Goal: Communication & Community: Answer question/provide support

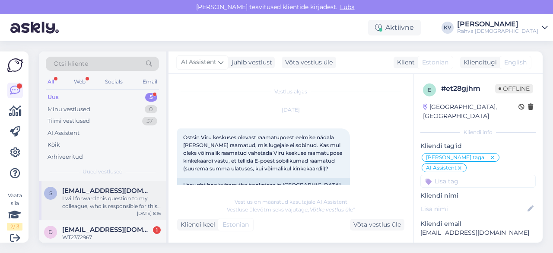
click at [100, 193] on span "[EMAIL_ADDRESS][DOMAIN_NAME]" at bounding box center [107, 191] width 90 height 8
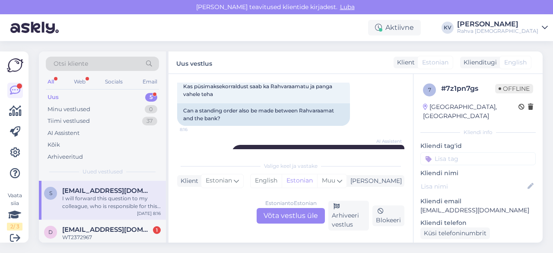
scroll to position [432, 0]
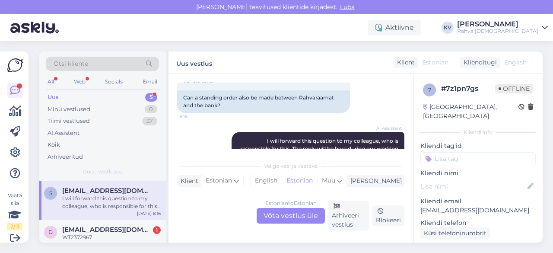
click at [289, 213] on div "Estonian to Estonian Võta vestlus üle" at bounding box center [291, 216] width 68 height 16
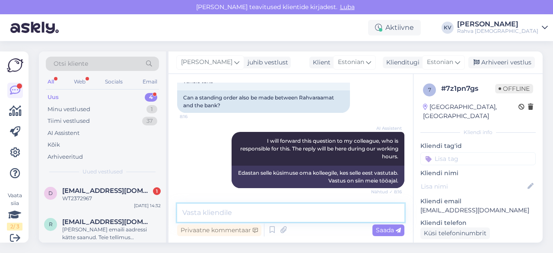
click at [290, 213] on textarea at bounding box center [290, 212] width 227 height 18
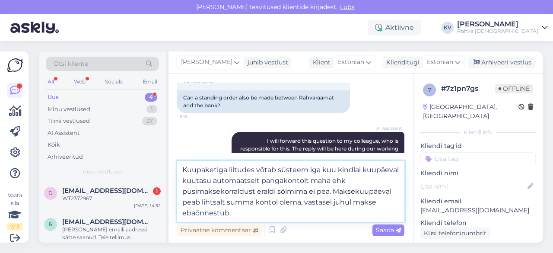
type textarea "Kuupaketiga liitudes võtab süsteem iga kuu kindlal kuupäeval kuutasu automaatse…"
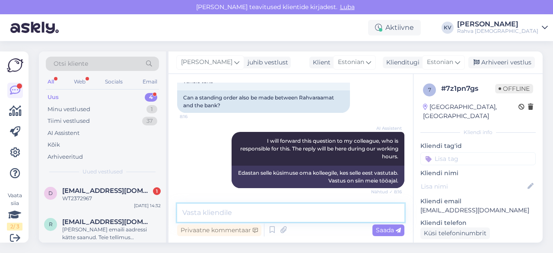
scroll to position [509, 0]
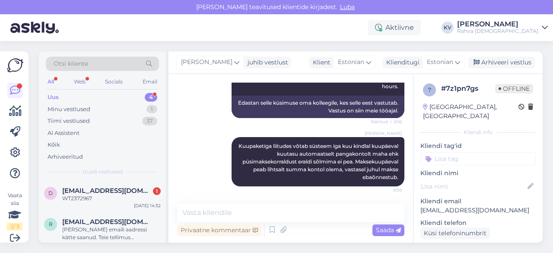
click at [448, 152] on input at bounding box center [477, 158] width 115 height 13
type input "Äpp - küsi"
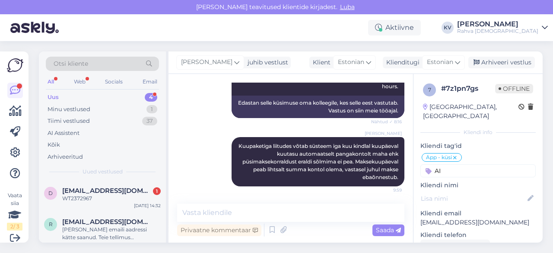
click at [464, 164] on input "AI" at bounding box center [477, 170] width 115 height 13
type input "AI"
click at [474, 164] on input "AI" at bounding box center [477, 170] width 115 height 13
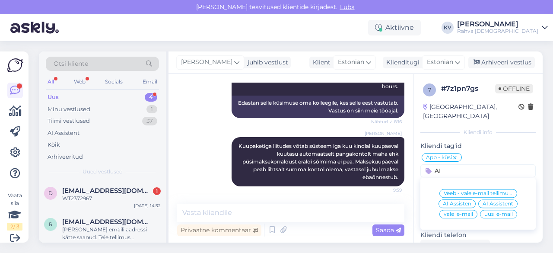
click at [496, 201] on span "AI Assistent" at bounding box center [498, 203] width 31 height 5
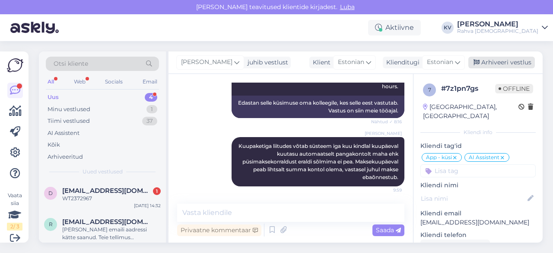
click at [499, 61] on div "Arhiveeri vestlus" at bounding box center [501, 63] width 67 height 12
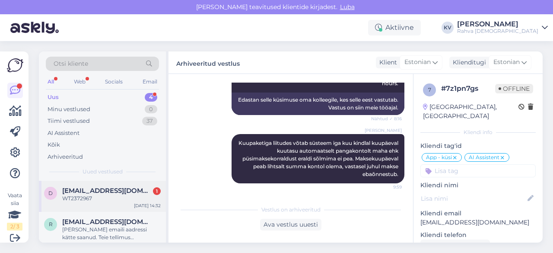
click at [95, 199] on div "WT2372967" at bounding box center [111, 198] width 99 height 8
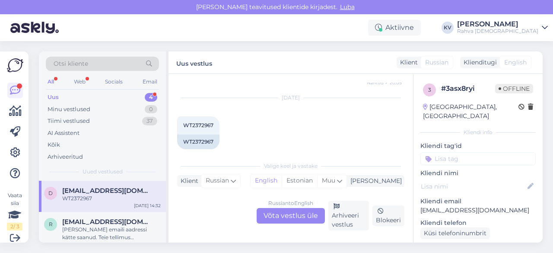
scroll to position [159, 0]
click at [201, 114] on span "WT2372967" at bounding box center [198, 116] width 30 height 6
copy div "WT2372967 14:32"
click at [292, 221] on div "Russian to English Võta vestlus üle" at bounding box center [291, 216] width 68 height 16
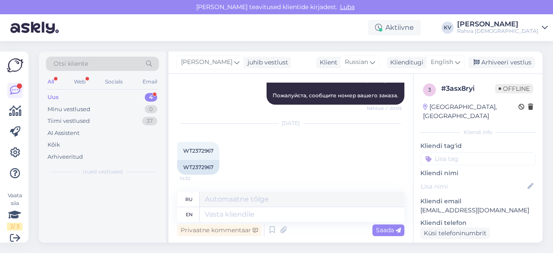
scroll to position [124, 0]
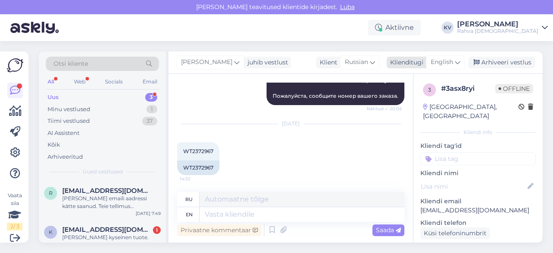
click at [437, 65] on span "English" at bounding box center [442, 62] width 22 height 10
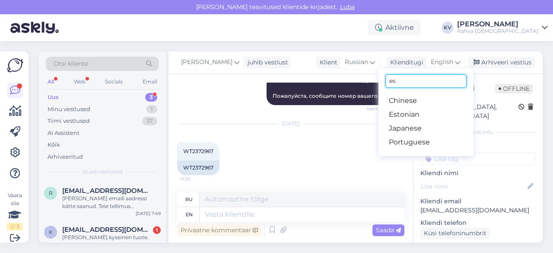
click at [408, 85] on input "es" at bounding box center [425, 80] width 81 height 13
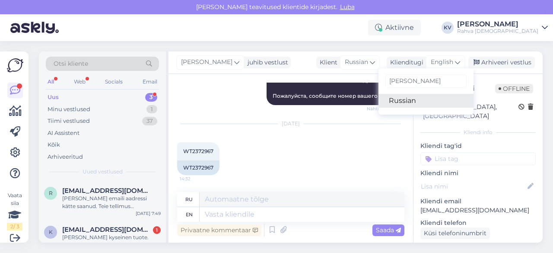
click at [390, 97] on link "Russian" at bounding box center [425, 101] width 95 height 14
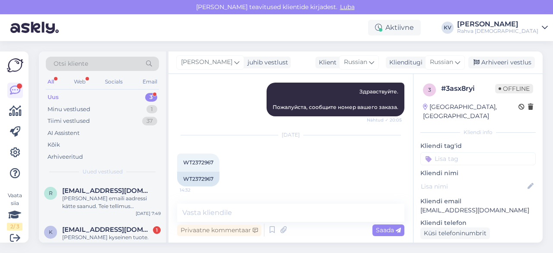
scroll to position [113, 0]
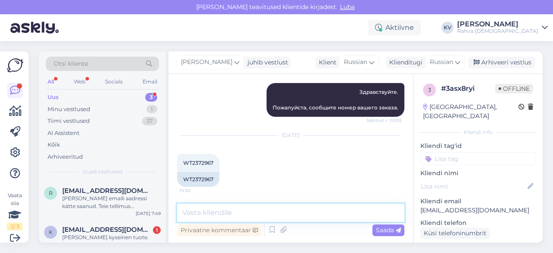
click at [260, 209] on textarea at bounding box center [290, 212] width 227 height 18
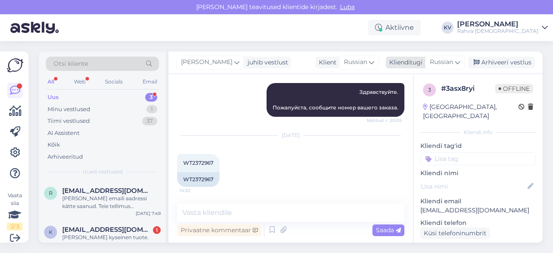
click at [432, 59] on span "Russian" at bounding box center [441, 62] width 23 height 10
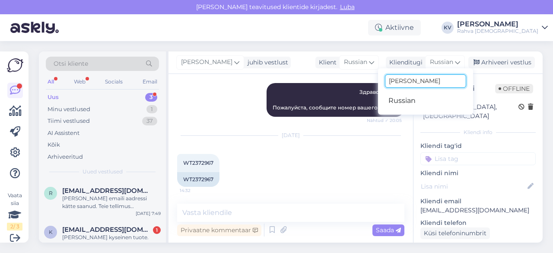
click at [408, 80] on input "[PERSON_NAME]" at bounding box center [425, 80] width 81 height 13
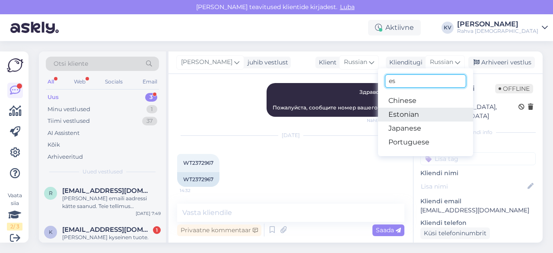
type input "es"
click at [398, 114] on link "Estonian" at bounding box center [425, 115] width 95 height 14
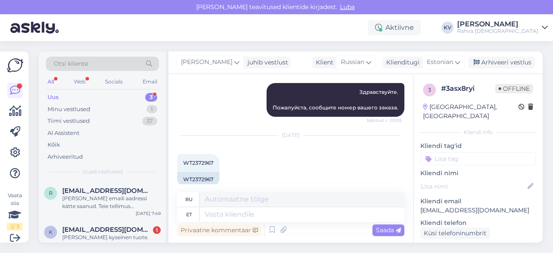
scroll to position [124, 0]
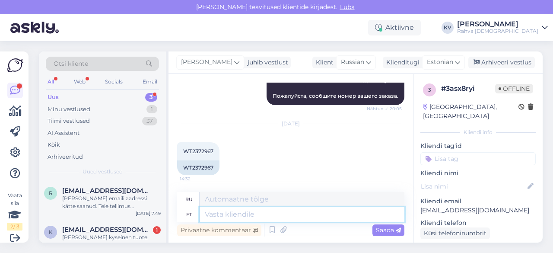
click at [247, 207] on textarea at bounding box center [302, 214] width 205 height 15
type textarea "Tellimusel oel"
type textarea "Под заказ"
type textarea "Tellimusel olev raamat o"
type textarea "Книга по заказу"
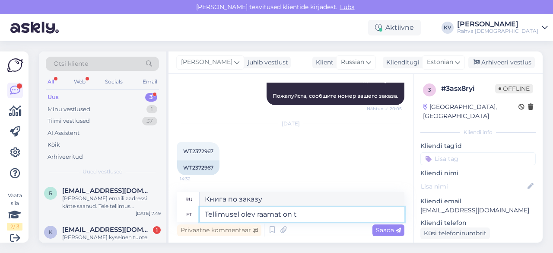
type textarea "Tellimusel olev raamat on te"
type textarea "Книга на заказ"
type textarea "Tellimusel olev raamat on tellimisega vä"
type textarea "Книга в заказе находится в заказе."
type textarea "Tellimusel olev raamat on tellimisega välismaal"
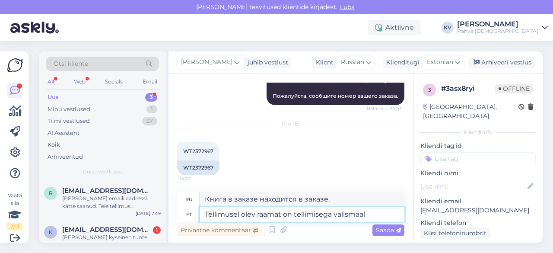
type textarea "Книга на заказ заказывается за рубежом."
type textarea "Tellimusel olev raamat on tellimisega välismaalt ni"
type textarea "Книга на заказ заказана из-за границы."
type textarea "Tellimusel olev raamat on tellimisega välismaalt ning ta"
type textarea "Книга на заказ заказывается из-за границы и"
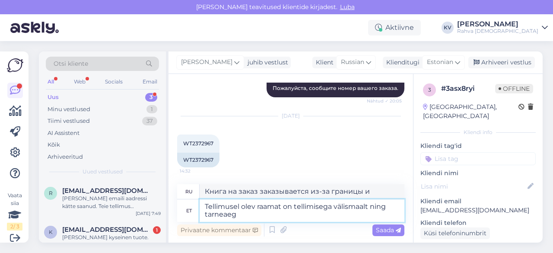
type textarea "Tellimusel olev raamat on tellimisega välismaalt ning tarneaeg o"
type textarea "Книга на заказ заказывается из-за границы, а срок доставки составляет"
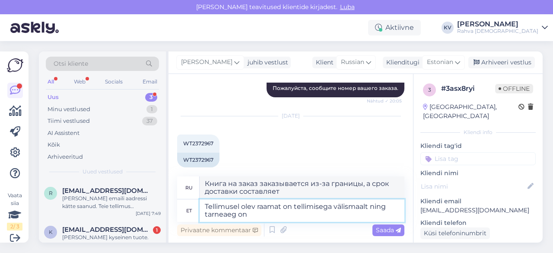
scroll to position [140, 0]
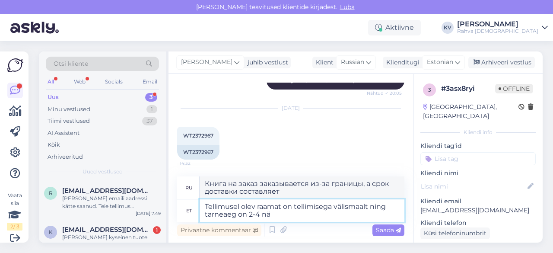
type textarea "Tellimusel olev raamat on tellimisega välismaalt ning tarneaeg on 2-4 näd"
type textarea "Книга на заказ заказывается из-за границы, срок доставки составляет 2-4 дня."
type textarea "Tellimusel olev raamat on tellimisega välismaalt ning tarneaeg on 2-4 nädalat. S"
type textarea "Книга на заказ заказывается из-за границы, срок доставки составляет 2–4 недели."
type textarea "Tellimusel olev raamat on tellimisega välismaalt ning tarneaeg on 2-4 nädalat. …"
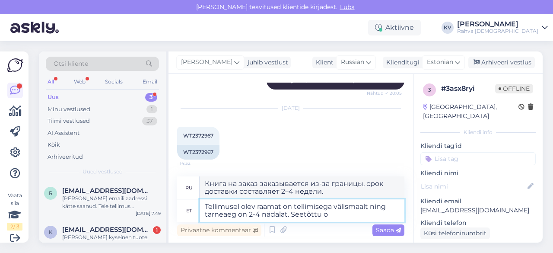
type textarea "Книга на заказ заказывается из-за границы, срок доставки составляет 2–4 недели.…"
type textarea "Tellimusel olev raamat on tellimisega välismaalt ning tarneaeg on 2-4 nädalat. …"
type textarea "Книга на заказ заказывается из-за границы, срок доставки составляет 2–4 недели.…"
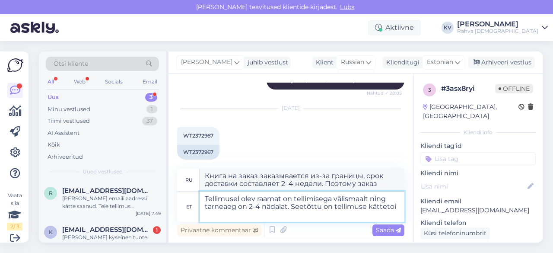
scroll to position [148, 0]
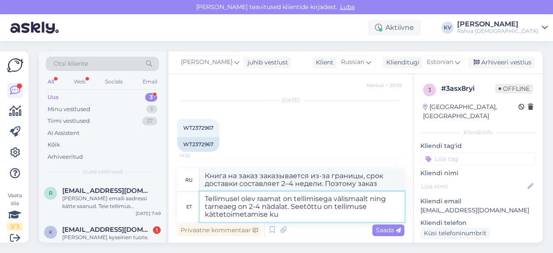
type textarea "Tellimusel olev raamat on tellimisega välismaalt ning tarneaeg on 2-4 nädalat. …"
type textarea "Книга на заказ заказывается из-за границы, и срок доставки составляет 2–4 недел…"
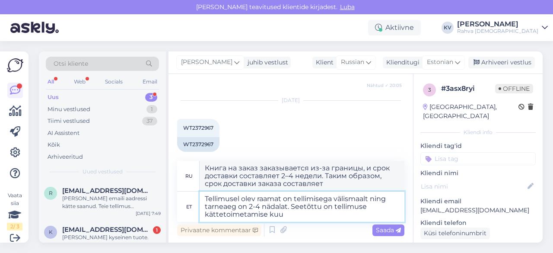
scroll to position [156, 0]
type textarea "Tellimusel olev raamat on tellimisega välismaalt ning tarneaeg on 2-4 nädalat. …"
type textarea "Книга на заказ заказывается из-за границы, срок доставки составляет 2–4 недели.…"
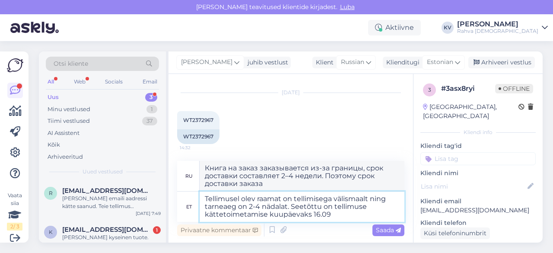
type textarea "Tellimusel olev raamat on tellimisega välismaalt ning tarneaeg on 2-4 nädalat. …"
type textarea "Книга на заказ заказывается из-за границы, срок доставки составляет 2–4 недели.…"
type textarea "Tellimusel olev raamat on tellimisega välismaalt ning tarneaeg on 2-4 nädalat. …"
type textarea "Книга на заказ заказывается из-за границы, срок доставки составляет 2–4 недели.…"
type textarea "Tellimusel olev raamat on tellimisega välismaalt ning tarneaeg on 2-4 nädalat. …"
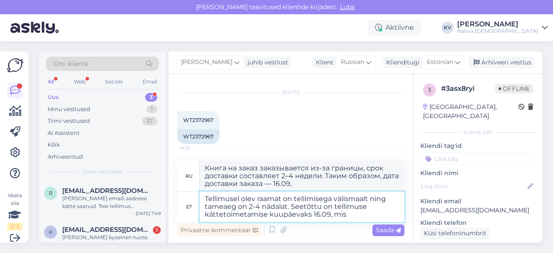
type textarea "Книга на заказ заказывается из-за границы, срок доставки составляет 2–4 недели.…"
type textarea "Tellimusel olev raamat on tellimisega välismaalt ning tarneaeg on 2-4 nädalat. …"
type textarea "Книга на заказ заказывается из-за границы, срок доставки составляет 2–4 недели.…"
type textarea "Tellimusel olev raamat on tellimisega välismaalt ning tarneaeg on 2-4 nädalat. …"
type textarea "Книга на заказ заказывается из-за границы, срок доставки составляет 2–4 недели.…"
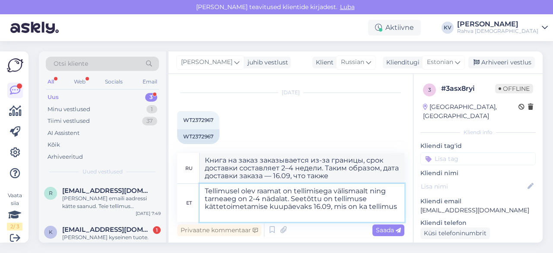
scroll to position [159, 0]
type textarea "Tellimusel olev raamat on tellimisega välismaalt ning tarneaeg on 2-4 nädalat. …"
type textarea "Книга на заказ заказывается из-за границы, срок доставки составляет 2–4 недели.…"
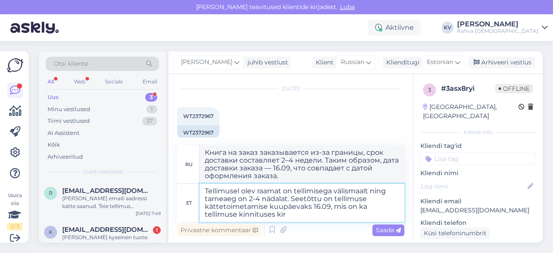
type textarea "Tellimusel olev raamat on tellimisega välismaalt ning tarneaeg on 2-4 nädalat. …"
type textarea "Книга на заказ заказывается из-за границы, срок доставки составляет 2–4 недели.…"
type textarea "Tellimusel olev raamat on tellimisega välismaalt ning tarneaeg on 2-4 nädalat. …"
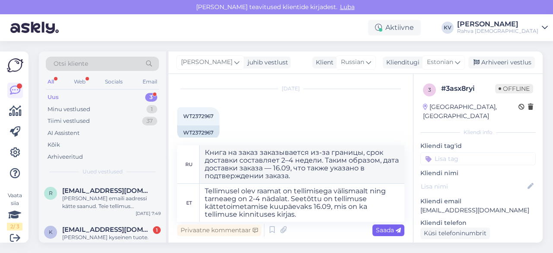
click at [383, 227] on span "Saada" at bounding box center [388, 230] width 25 height 8
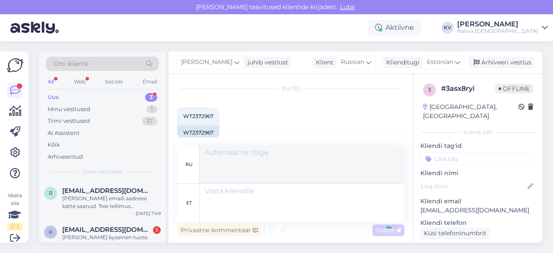
scroll to position [241, 0]
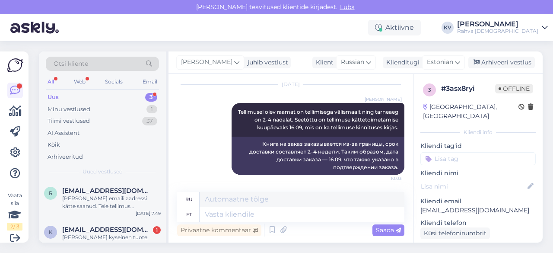
click at [453, 152] on input at bounding box center [477, 158] width 115 height 13
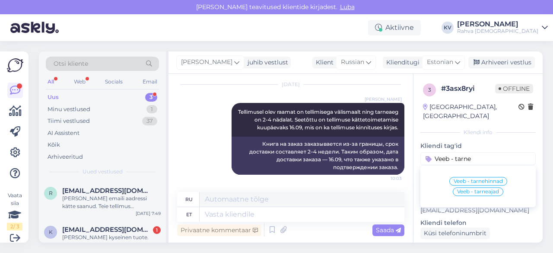
type input "Veeb - tarne"
click at [476, 187] on div "Veeb - tarneajad" at bounding box center [478, 191] width 51 height 9
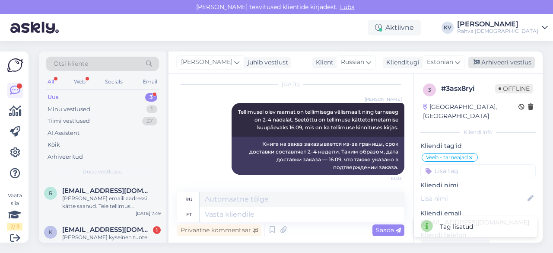
click at [506, 63] on div "Arhiveeri vestlus" at bounding box center [501, 63] width 67 height 12
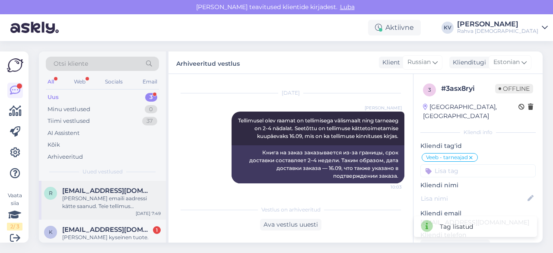
click at [68, 201] on div "[PERSON_NAME] emaili aadressi kätte saanud. Teie tellimus tühistatakse." at bounding box center [111, 202] width 99 height 16
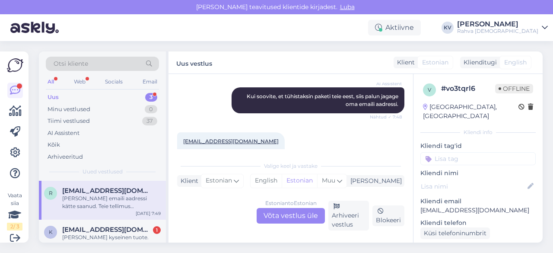
scroll to position [302, 0]
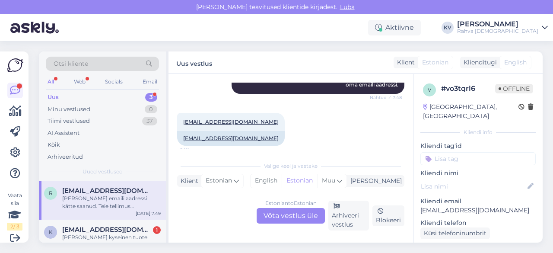
click at [460, 206] on p "[EMAIL_ADDRESS][DOMAIN_NAME]" at bounding box center [477, 210] width 115 height 9
copy p "[EMAIL_ADDRESS][DOMAIN_NAME]"
click at [298, 221] on div "Estonian to Estonian Võta vestlus üle" at bounding box center [291, 216] width 68 height 16
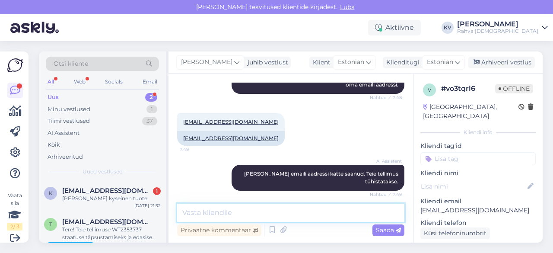
click at [232, 209] on textarea at bounding box center [290, 212] width 227 height 18
type textarea "O"
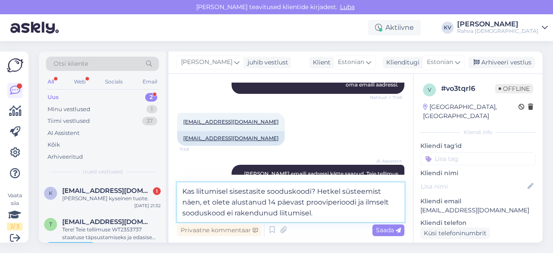
type textarea "Kas liitumisel sisestasite sooduskoodi? Hetkel süsteemist näen, et olete alusta…"
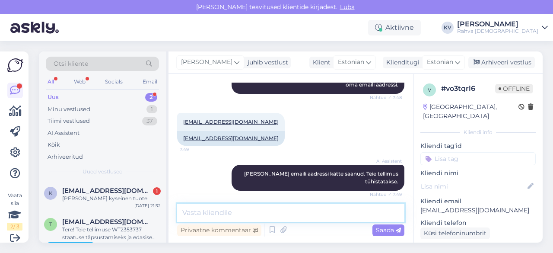
scroll to position [377, 0]
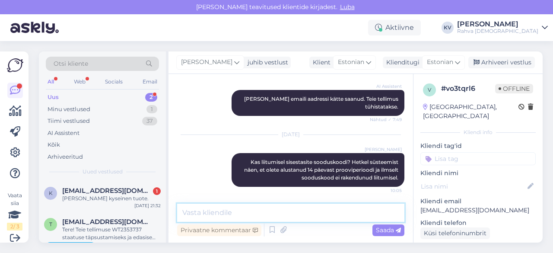
click at [232, 209] on textarea at bounding box center [290, 212] width 227 height 18
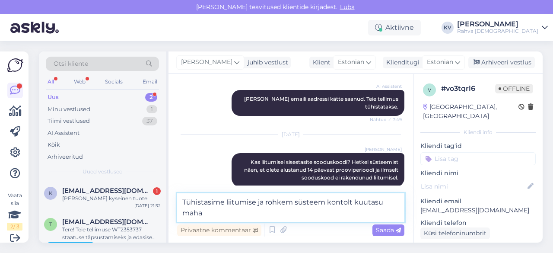
scroll to position [388, 0]
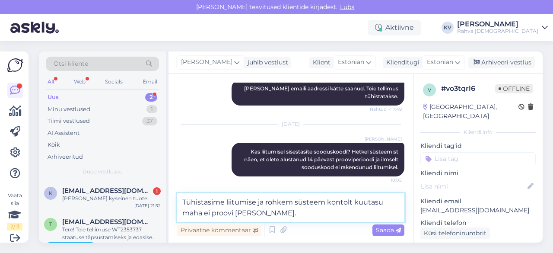
type textarea "Tühistasime liitumise ja rohkem süsteem kontolt kuutasu maha ei proovi [PERSON_…"
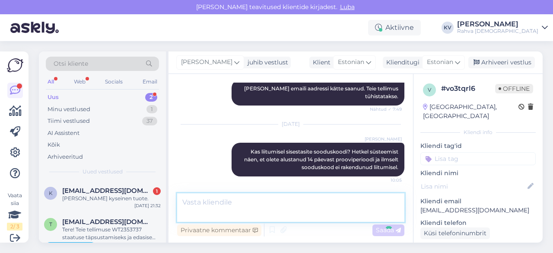
scroll to position [422, 0]
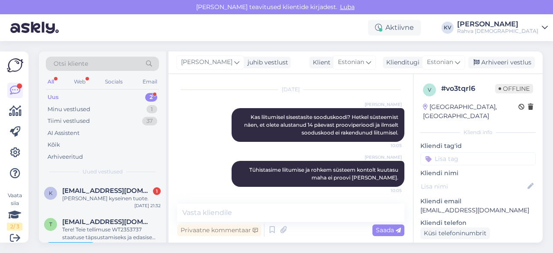
click at [458, 141] on p "Kliendi tag'id" at bounding box center [477, 145] width 115 height 9
click at [458, 152] on input at bounding box center [477, 158] width 115 height 13
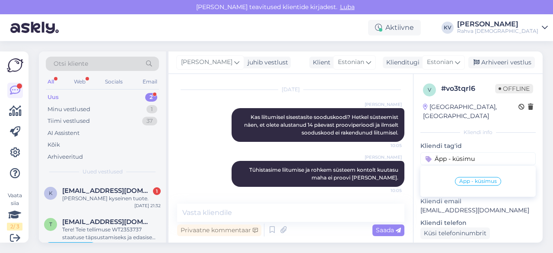
type input "Äpp - küsimu"
click at [474, 177] on div "Äpp - küsimus" at bounding box center [478, 181] width 46 height 9
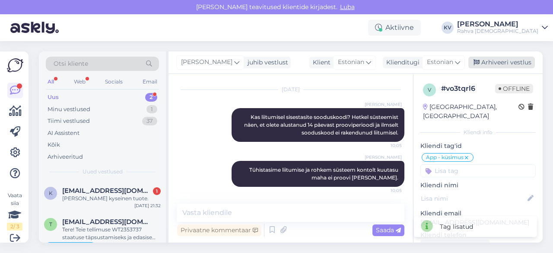
click at [509, 61] on div "Arhiveeri vestlus" at bounding box center [501, 63] width 67 height 12
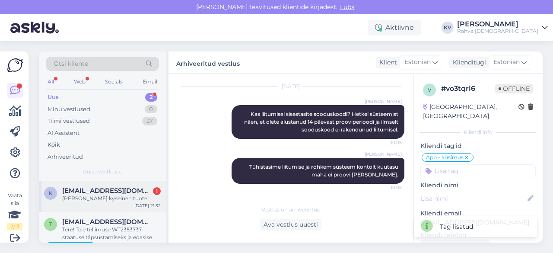
click at [71, 194] on div "[PERSON_NAME] kyseinen tuote." at bounding box center [111, 198] width 99 height 8
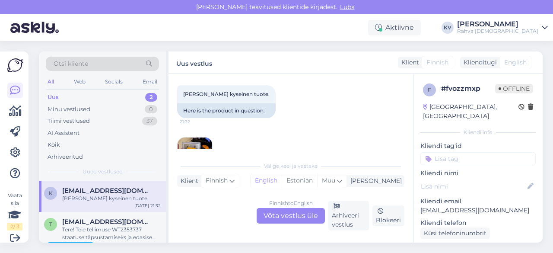
scroll to position [242, 0]
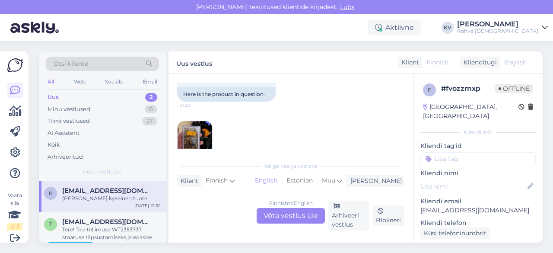
click at [204, 123] on img at bounding box center [195, 138] width 35 height 35
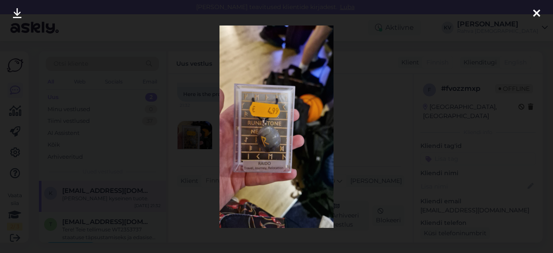
click at [188, 162] on div at bounding box center [276, 126] width 553 height 253
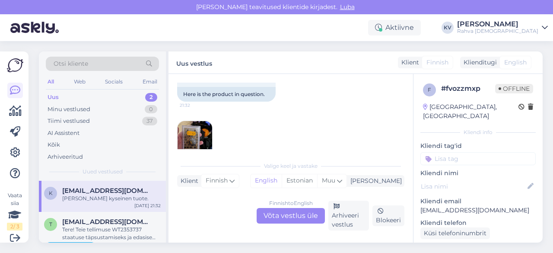
click at [301, 217] on div "Finnish to English Võta vestlus üle" at bounding box center [291, 216] width 68 height 16
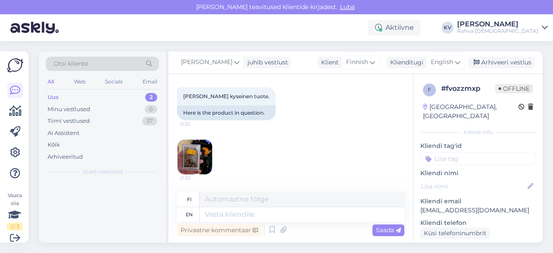
scroll to position [207, 0]
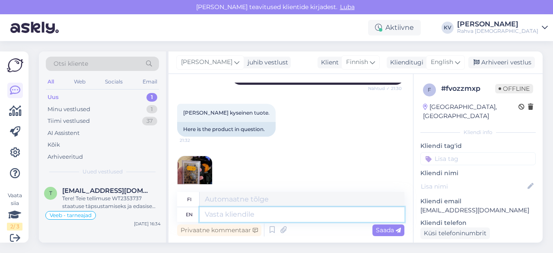
click at [263, 215] on textarea at bounding box center [302, 214] width 205 height 15
click at [446, 64] on span "English" at bounding box center [442, 62] width 22 height 10
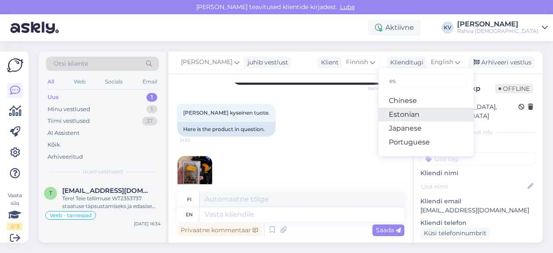
click at [404, 116] on link "Estonian" at bounding box center [425, 115] width 95 height 14
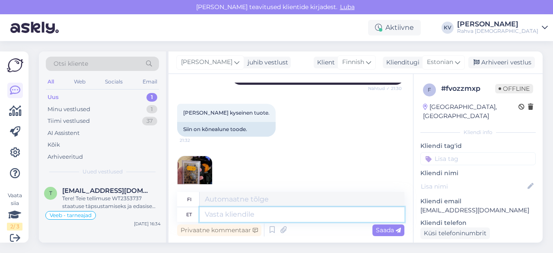
click at [251, 213] on textarea at bounding box center [302, 214] width 205 height 15
type textarea "Mis k"
type textarea "Mitä"
type textarea "Mis kauplusest te os"
type textarea "Entäpä kauppa?"
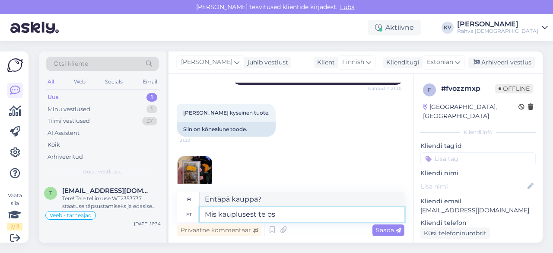
type textarea "Mis kauplusest te ost"
type textarea "Mistä kaupasta olet kotoisin?"
type textarea "Mis kauplusest te ostu s"
type textarea "Mistä kaupasta ostat?"
type textarea "Mis kauplusest te ostu sooritasite?"
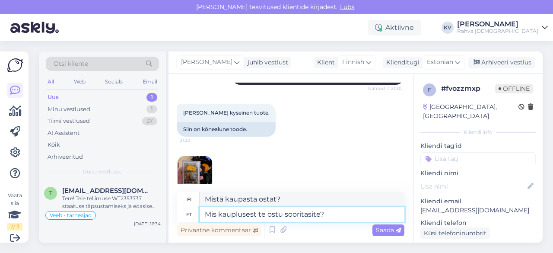
type textarea "Mistä kaupasta teit ostoksen?"
type textarea "Mis kauplusest te ostu sooritasite?"
click at [398, 231] on icon at bounding box center [398, 230] width 5 height 5
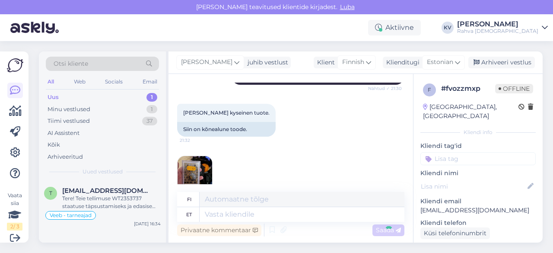
scroll to position [277, 0]
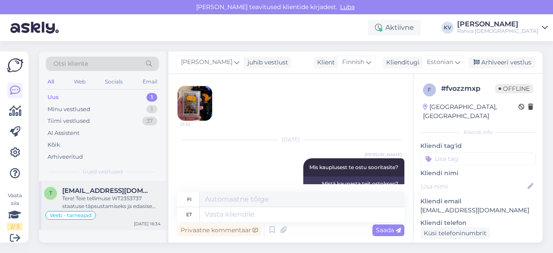
click at [104, 193] on span "[EMAIL_ADDRESS][DOMAIN_NAME]" at bounding box center [107, 191] width 90 height 8
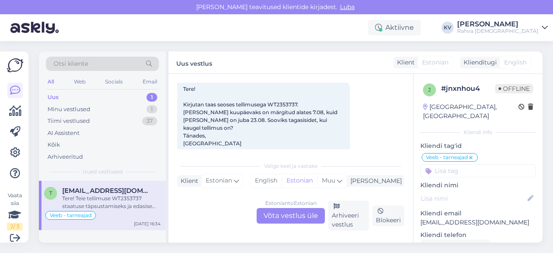
scroll to position [381, 0]
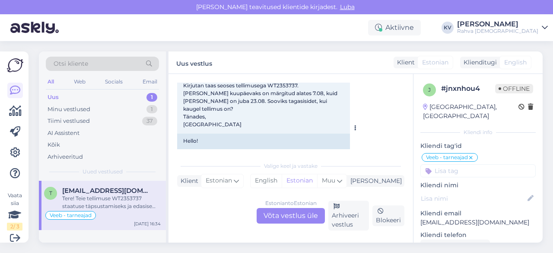
click at [284, 97] on div "Tere! Kirjutan taas seoses tellimusega WT2353737. [PERSON_NAME] kuupäevaks on m…" at bounding box center [263, 97] width 173 height 73
copy span "WT2353737"
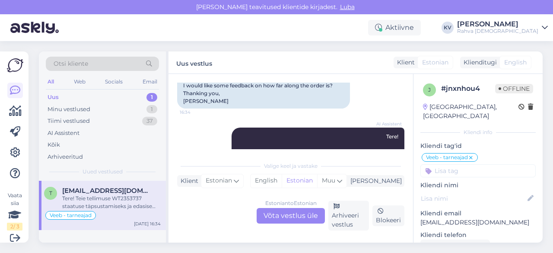
scroll to position [511, 0]
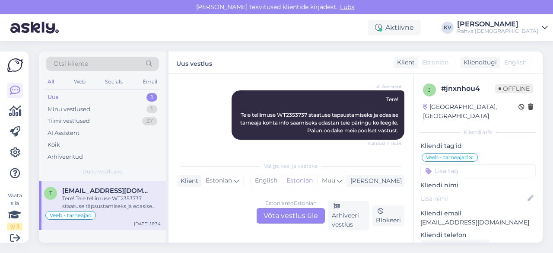
click at [296, 208] on div "Estonian to Estonian Võta vestlus üle" at bounding box center [291, 216] width 68 height 16
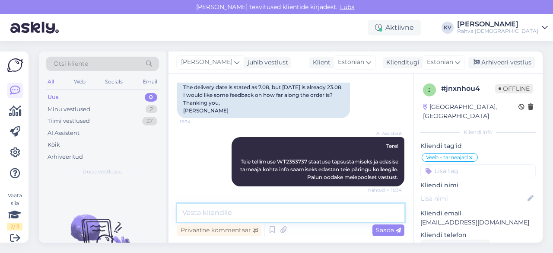
click at [234, 204] on textarea at bounding box center [290, 212] width 227 height 18
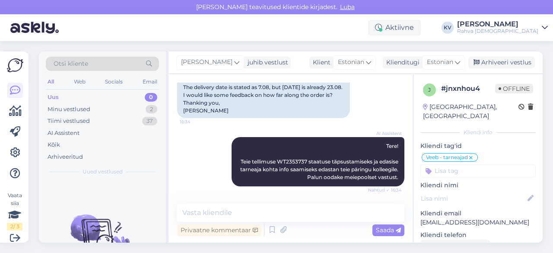
click at [476, 191] on div at bounding box center [477, 198] width 115 height 14
click at [526, 194] on icon at bounding box center [531, 199] width 10 height 10
click at [496, 194] on input at bounding box center [473, 199] width 95 height 10
type input "[PERSON_NAME]"
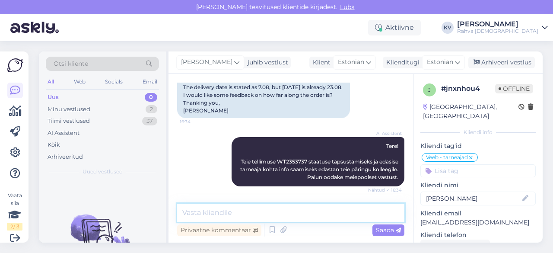
click at [309, 213] on textarea at bounding box center [290, 212] width 227 height 18
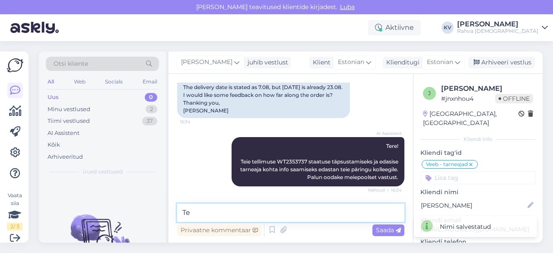
type textarea "T"
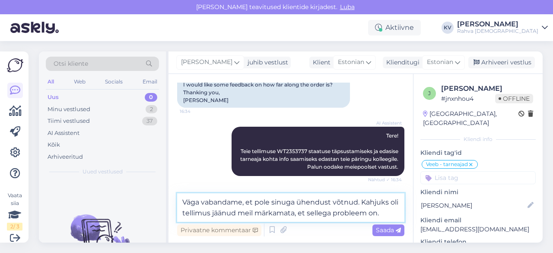
scroll to position [476, 0]
click at [363, 201] on textarea "Väga vabandame, et pole sinuga ühendust võtnud. Kahjuks oli tellimus jäänud mei…" at bounding box center [290, 207] width 227 height 29
drag, startPoint x: 394, startPoint y: 204, endPoint x: 379, endPoint y: 203, distance: 15.2
click at [379, 203] on textarea "Väga vabandame, et pole sinuga ühendust võtnud, kuna oli tellimus jäänud meil m…" at bounding box center [290, 207] width 227 height 29
click at [212, 216] on textarea "Väga vabandame, et pole sinuga ühendust võtnud, kuna tellimus jäänud meil märka…" at bounding box center [290, 207] width 227 height 29
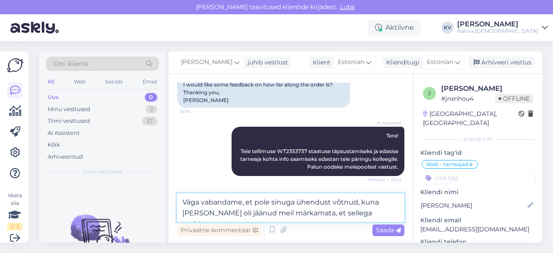
click at [392, 215] on textarea "Väga vabandame, et pole sinuga ühendust võtnud, kuna [PERSON_NAME] oli jäänud m…" at bounding box center [290, 207] width 227 height 29
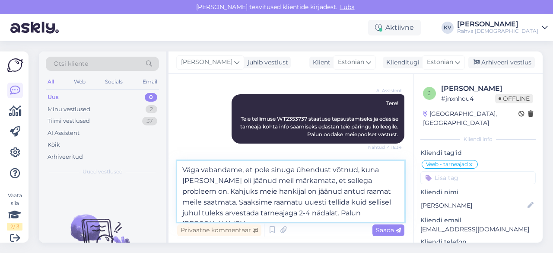
scroll to position [511, 0]
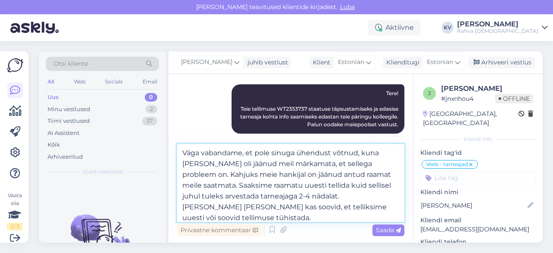
type textarea "Väga vabandame, et pole sinuga ühendust võtnud, kuna [PERSON_NAME] oli jäänud m…"
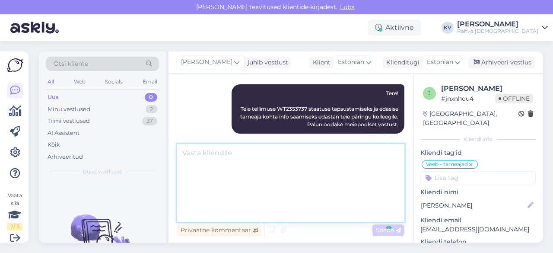
scroll to position [567, 0]
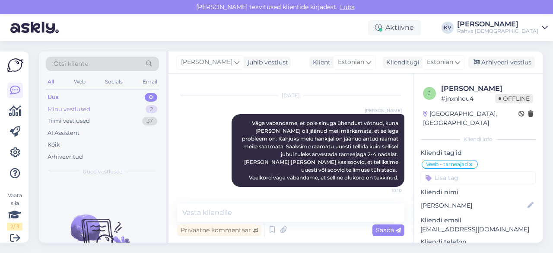
click at [98, 108] on div "Minu vestlused 2" at bounding box center [102, 109] width 113 height 12
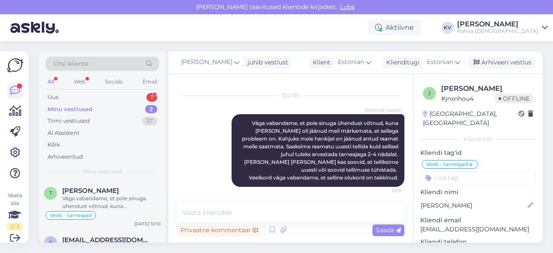
click at [76, 108] on div "Minu vestlused" at bounding box center [70, 109] width 45 height 9
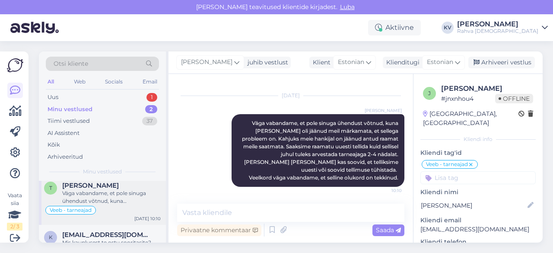
scroll to position [0, 0]
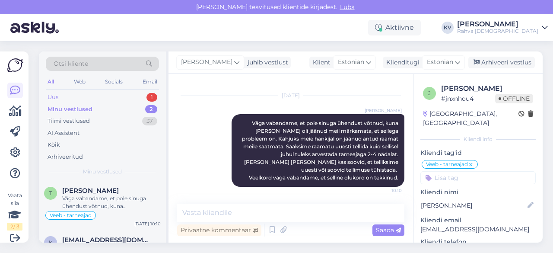
click at [96, 99] on div "Uus 1" at bounding box center [102, 97] width 113 height 12
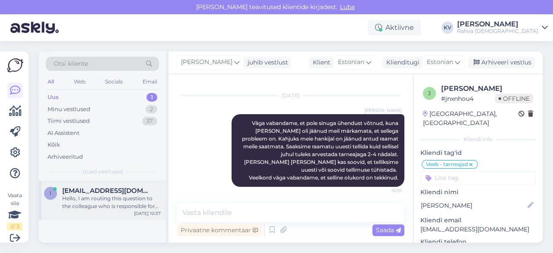
click at [111, 201] on div "Hello, I am routing this question to the colleague who is responsible for this …" at bounding box center [111, 202] width 99 height 16
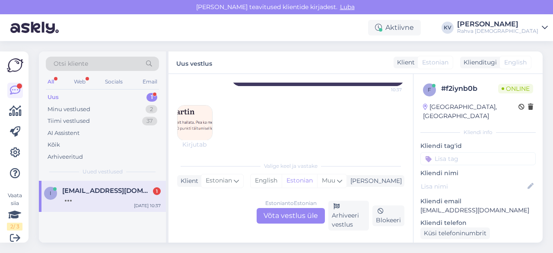
scroll to position [174, 0]
click at [199, 122] on img at bounding box center [195, 122] width 35 height 35
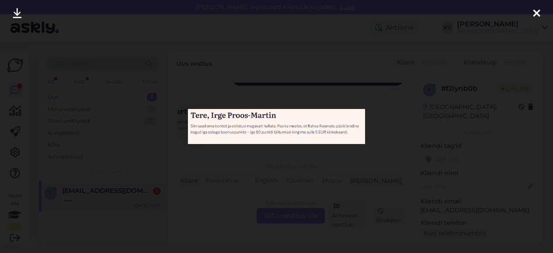
click at [248, 163] on div at bounding box center [276, 126] width 553 height 253
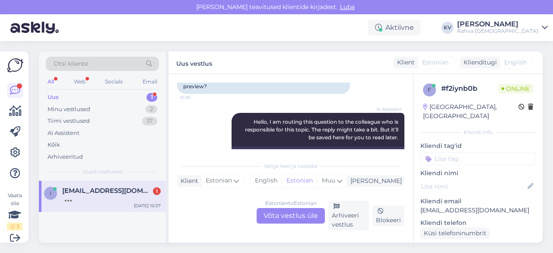
scroll to position [174, 0]
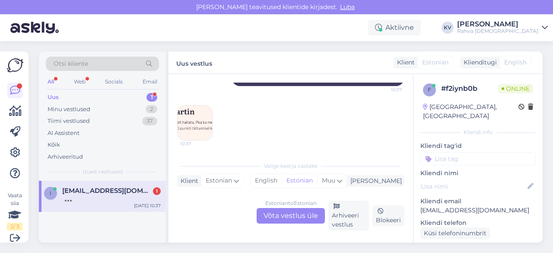
click at [286, 216] on div "Estonian to Estonian Võta vestlus üle" at bounding box center [291, 216] width 68 height 16
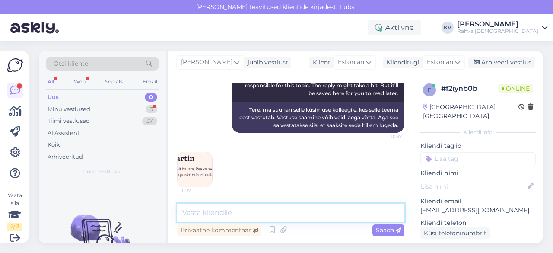
click at [276, 213] on textarea at bounding box center [290, 212] width 227 height 18
type textarea "S"
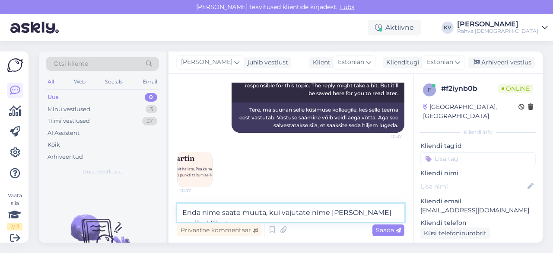
scroll to position [137, 0]
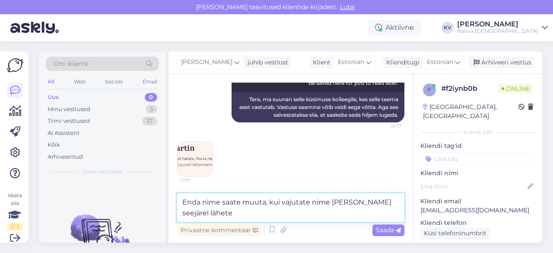
drag, startPoint x: 209, startPoint y: 212, endPoint x: 166, endPoint y: 213, distance: 43.2
click at [166, 213] on div "Otsi kliente All Web Socials Email Uus 0 Minu vestlused 3 Tiimi vestlused 37 AI…" at bounding box center [291, 146] width 504 height 191
type textarea "Enda nime saate muuta, kui vajutate nime [PERSON_NAME] seejärel "minu konto" ni…"
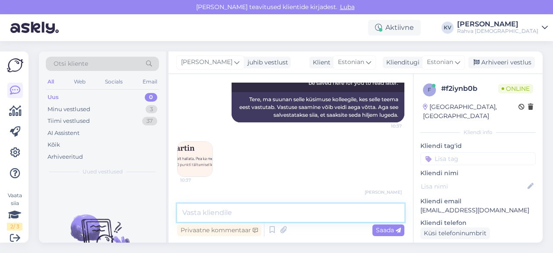
scroll to position [172, 0]
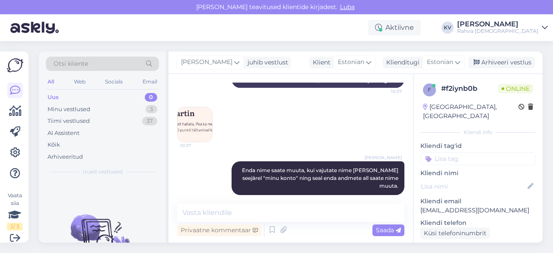
click at [450, 206] on p "[EMAIL_ADDRESS][DOMAIN_NAME]" at bounding box center [477, 210] width 115 height 9
copy p "[EMAIL_ADDRESS][DOMAIN_NAME]"
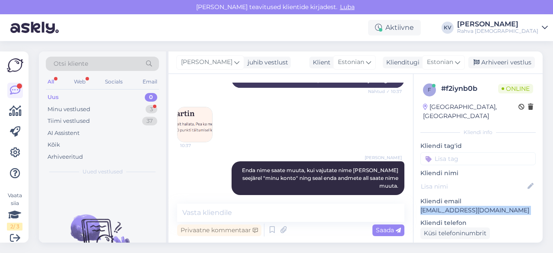
scroll to position [209, 0]
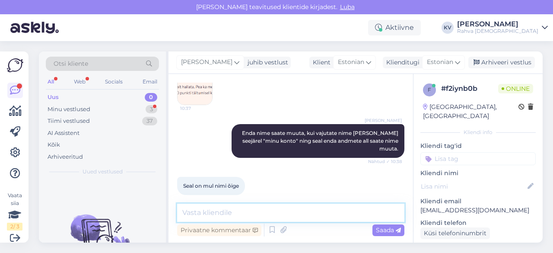
click at [215, 211] on textarea at bounding box center [290, 212] width 227 height 18
click at [226, 212] on textarea at bounding box center [290, 212] width 227 height 18
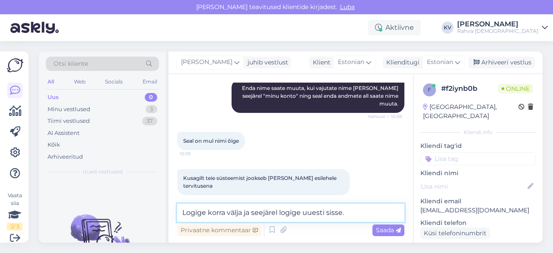
type textarea "Logige korra välja ja seejärel logige uuesti sisse."
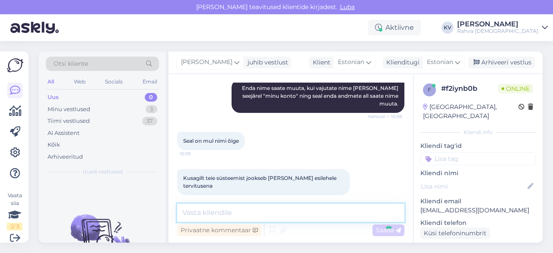
scroll to position [291, 0]
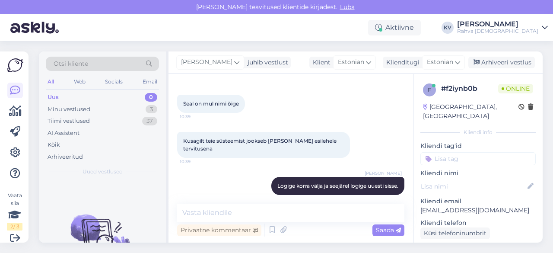
click at [447, 206] on p "[EMAIL_ADDRESS][DOMAIN_NAME]" at bounding box center [477, 210] width 115 height 9
copy p "[EMAIL_ADDRESS][DOMAIN_NAME]"
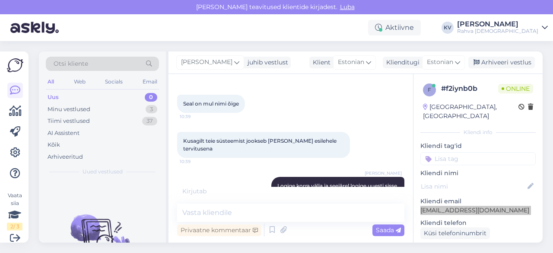
scroll to position [328, 0]
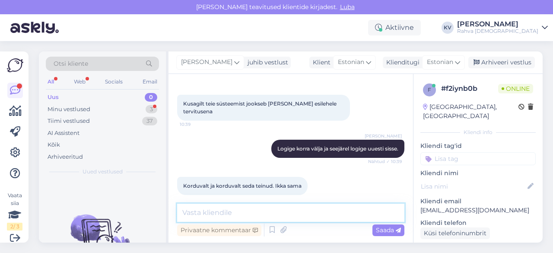
click at [324, 211] on textarea at bounding box center [290, 212] width 227 height 18
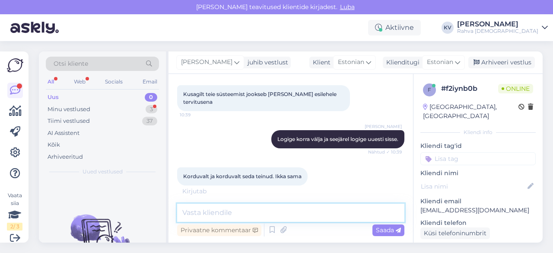
click at [350, 212] on textarea at bounding box center [290, 212] width 227 height 18
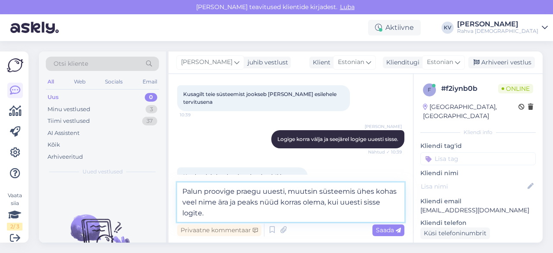
type textarea "Palun proovige praegu uuesti, muutsin süsteemis ühes kohas veel nime ära ja pea…"
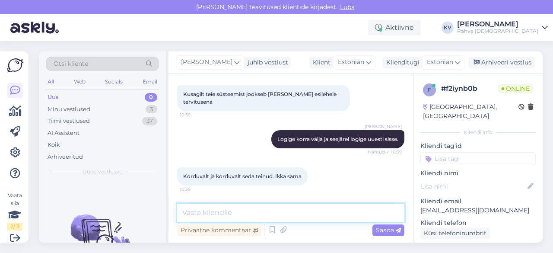
scroll to position [381, 0]
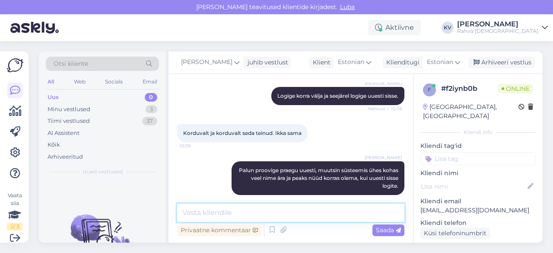
click at [350, 212] on textarea at bounding box center [290, 212] width 227 height 18
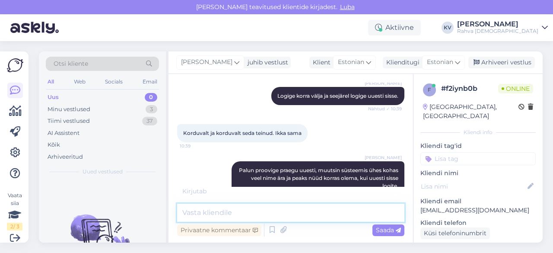
scroll to position [391, 0]
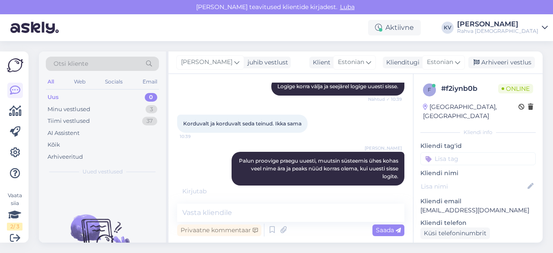
click at [468, 152] on input at bounding box center [477, 158] width 115 height 13
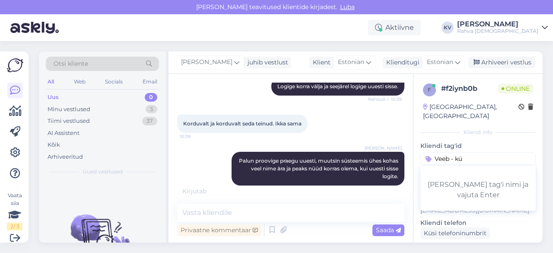
scroll to position [381, 0]
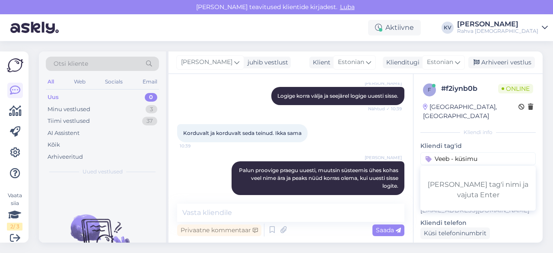
type input "Veeb - küsimus"
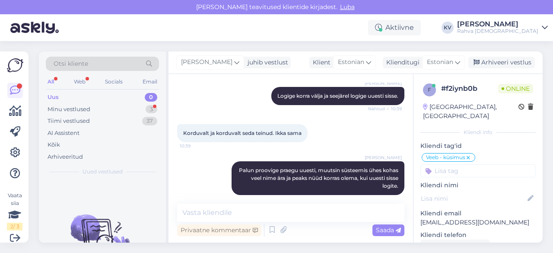
scroll to position [418, 0]
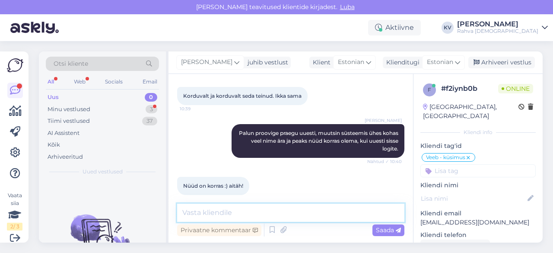
click at [237, 212] on textarea at bounding box center [290, 212] width 227 height 18
type textarea "Palun. Kaunist päeva! :)"
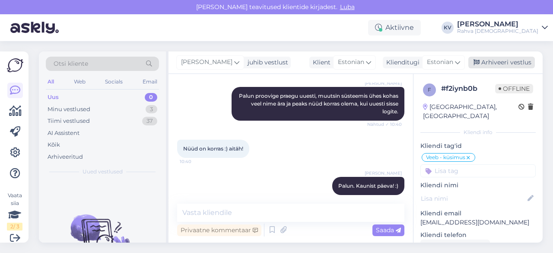
click at [507, 60] on div "Arhiveeri vestlus" at bounding box center [501, 63] width 67 height 12
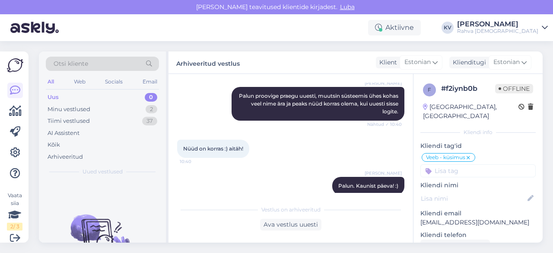
click at [80, 98] on div "Uus 0" at bounding box center [102, 97] width 113 height 12
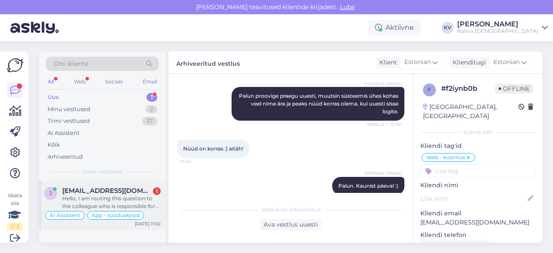
click at [87, 188] on span "[EMAIL_ADDRESS][DOMAIN_NAME]" at bounding box center [107, 191] width 90 height 8
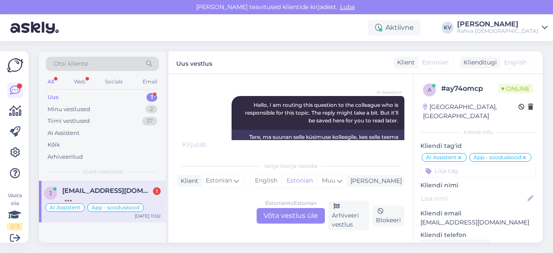
scroll to position [488, 0]
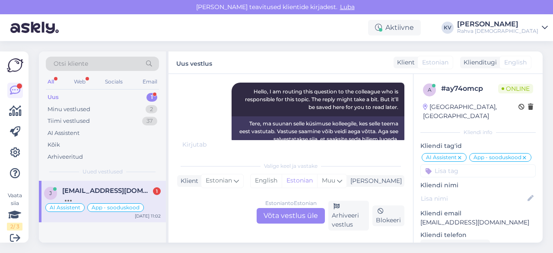
click at [282, 216] on div "Estonian to Estonian Võta vestlus üle" at bounding box center [291, 216] width 68 height 16
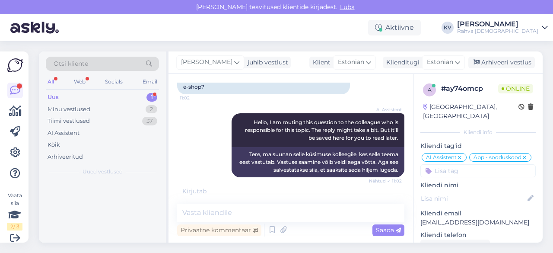
scroll to position [442, 0]
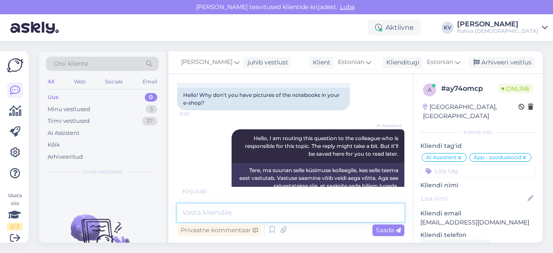
click at [228, 210] on textarea at bounding box center [290, 212] width 227 height 18
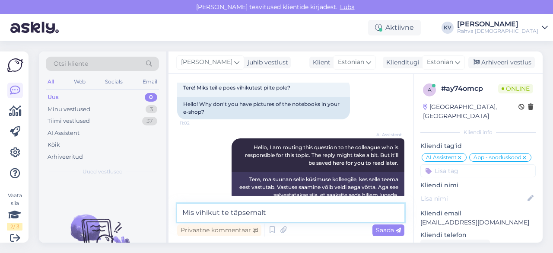
scroll to position [470, 0]
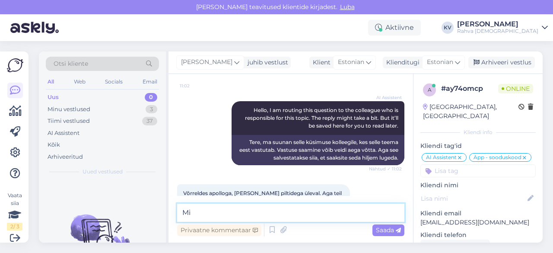
type textarea "M"
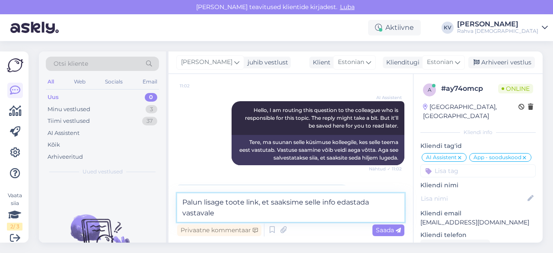
scroll to position [480, 0]
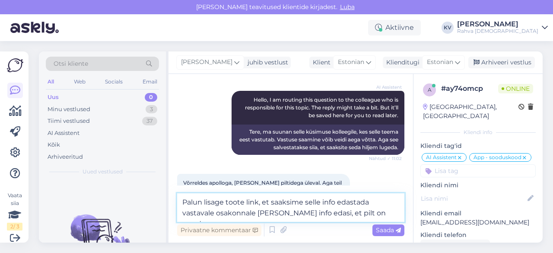
type textarea "Palun lisage toote link, et saaksime selle info edastada vastavale osakonnale […"
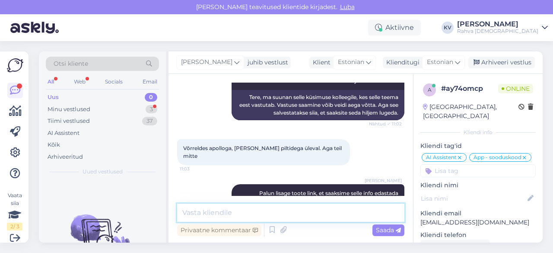
scroll to position [552, 0]
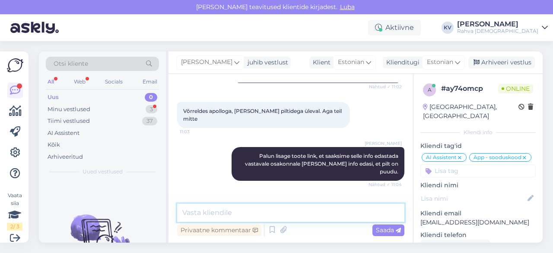
click at [209, 216] on textarea at bounding box center [290, 212] width 227 height 18
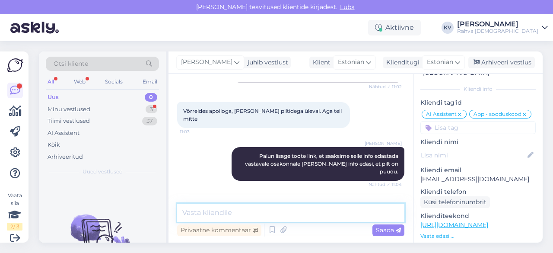
click at [252, 215] on textarea at bounding box center [290, 212] width 227 height 18
type textarea "Hästi, laseme üle vaadata."
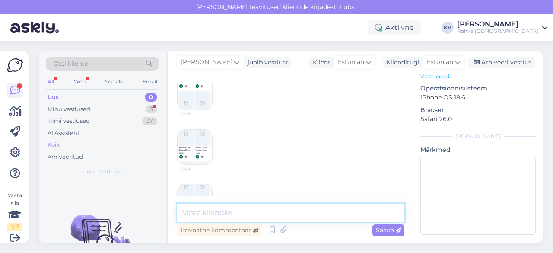
scroll to position [207, 0]
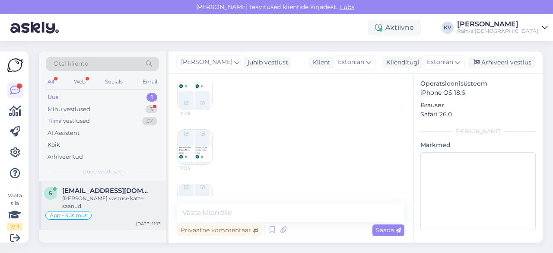
click at [98, 199] on div "[PERSON_NAME] vastuse kätte saanud." at bounding box center [111, 202] width 99 height 16
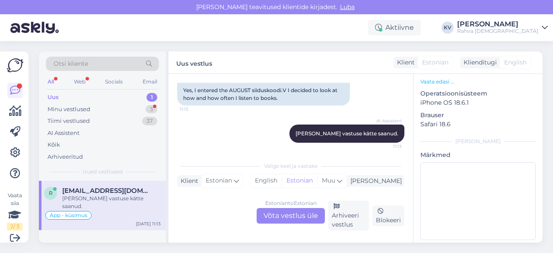
scroll to position [573, 0]
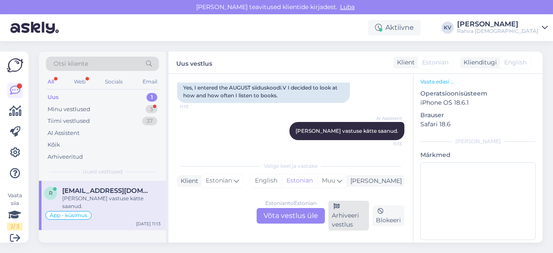
click at [345, 220] on div "Arhiveeri vestlus" at bounding box center [348, 215] width 41 height 30
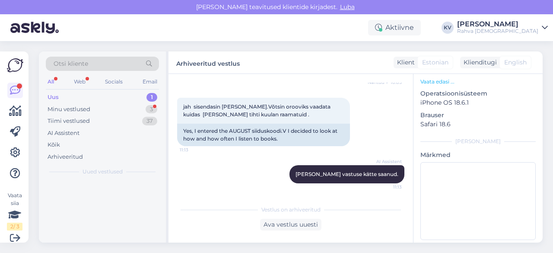
scroll to position [530, 0]
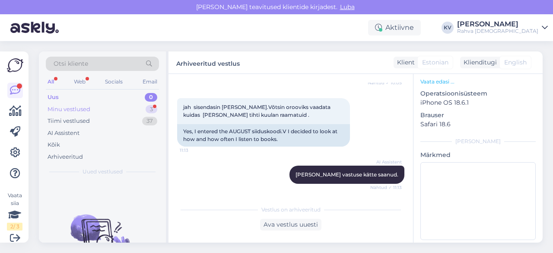
click at [98, 107] on div "Minu vestlused 3" at bounding box center [102, 109] width 113 height 12
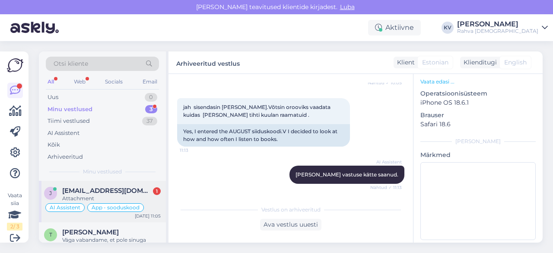
click at [112, 190] on span "[EMAIL_ADDRESS][DOMAIN_NAME]" at bounding box center [107, 191] width 90 height 8
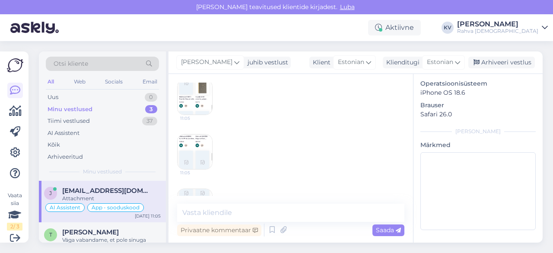
scroll to position [805, 0]
